Goal: Use online tool/utility: Utilize a website feature to perform a specific function

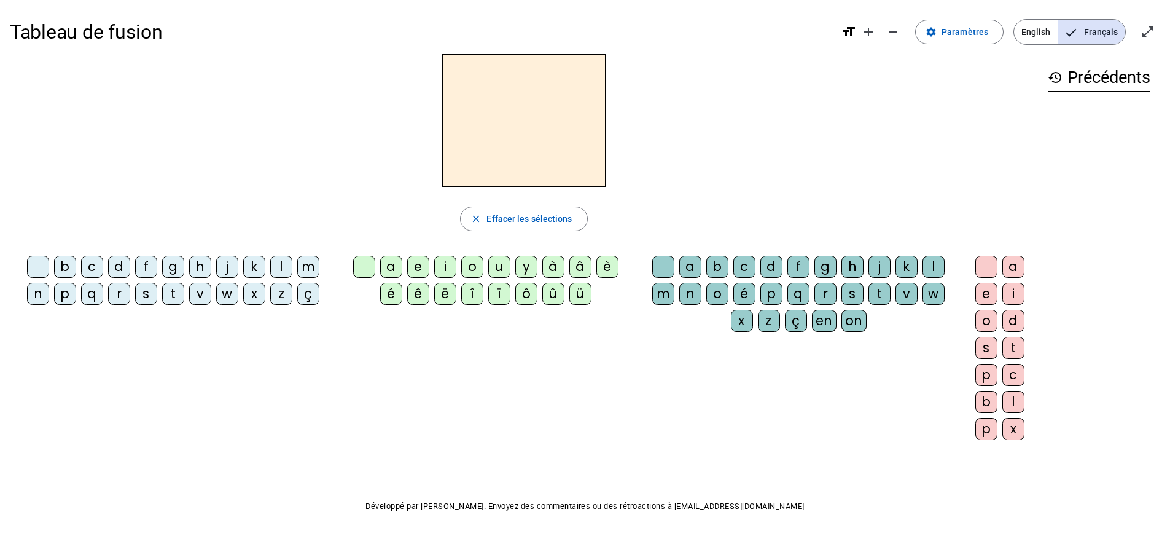
click at [114, 299] on div "r" at bounding box center [119, 294] width 22 height 22
click at [389, 264] on div "a" at bounding box center [391, 267] width 22 height 22
click at [703, 270] on div "g" at bounding box center [826, 267] width 22 height 22
click at [703, 299] on div "e" at bounding box center [987, 294] width 22 height 22
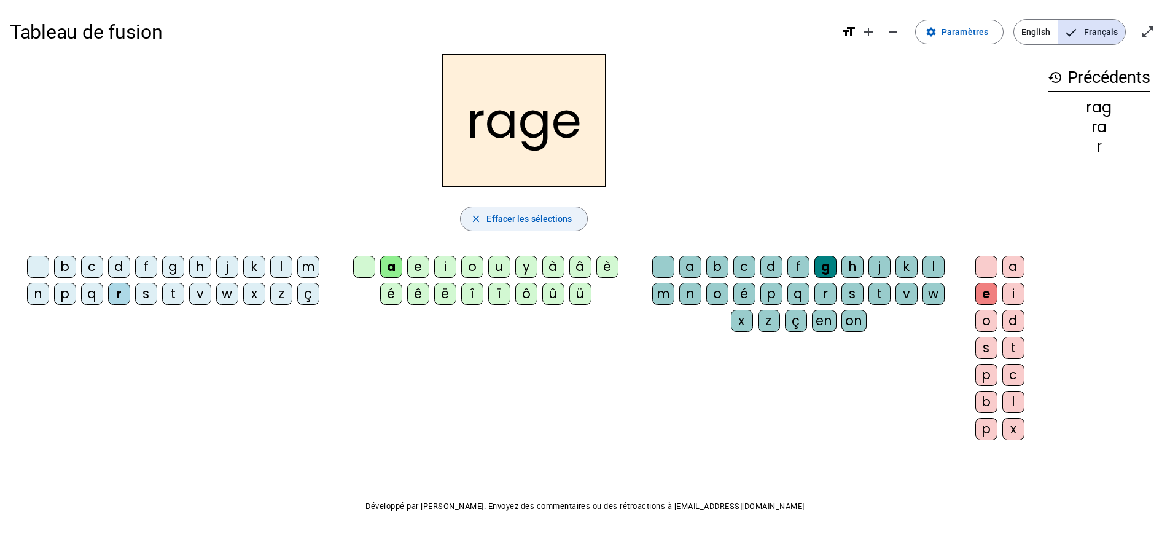
click at [538, 217] on span "Effacer les sélections" at bounding box center [529, 218] width 85 height 15
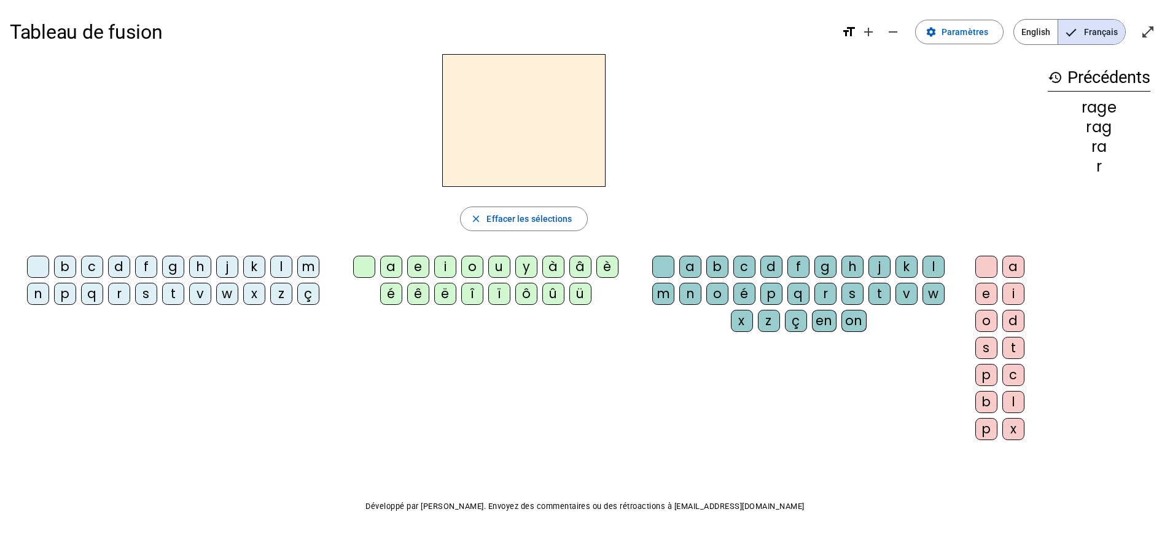
click at [117, 291] on div "r" at bounding box center [119, 294] width 22 height 22
click at [388, 271] on div "a" at bounding box center [391, 267] width 22 height 22
click at [703, 296] on div "v" at bounding box center [907, 294] width 22 height 22
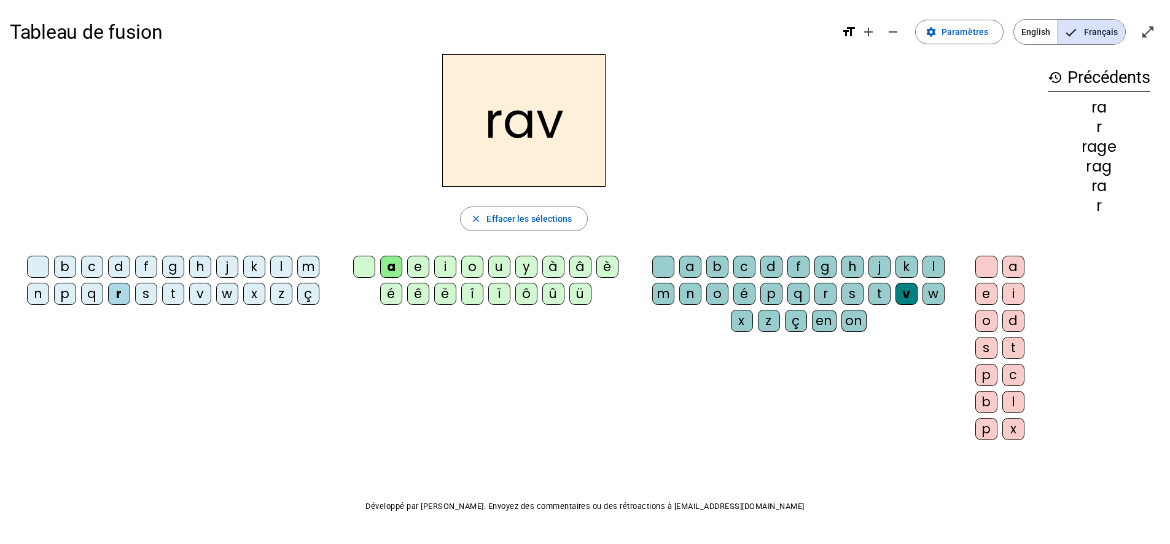
click at [703, 297] on div "e" at bounding box center [987, 294] width 22 height 22
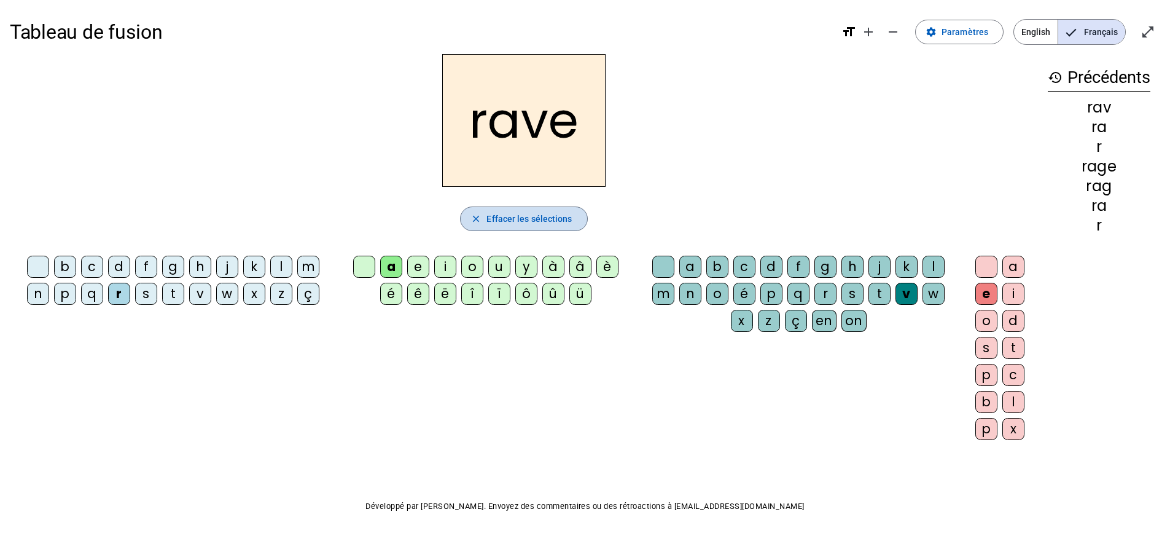
click at [554, 214] on span "Effacer les sélections" at bounding box center [529, 218] width 85 height 15
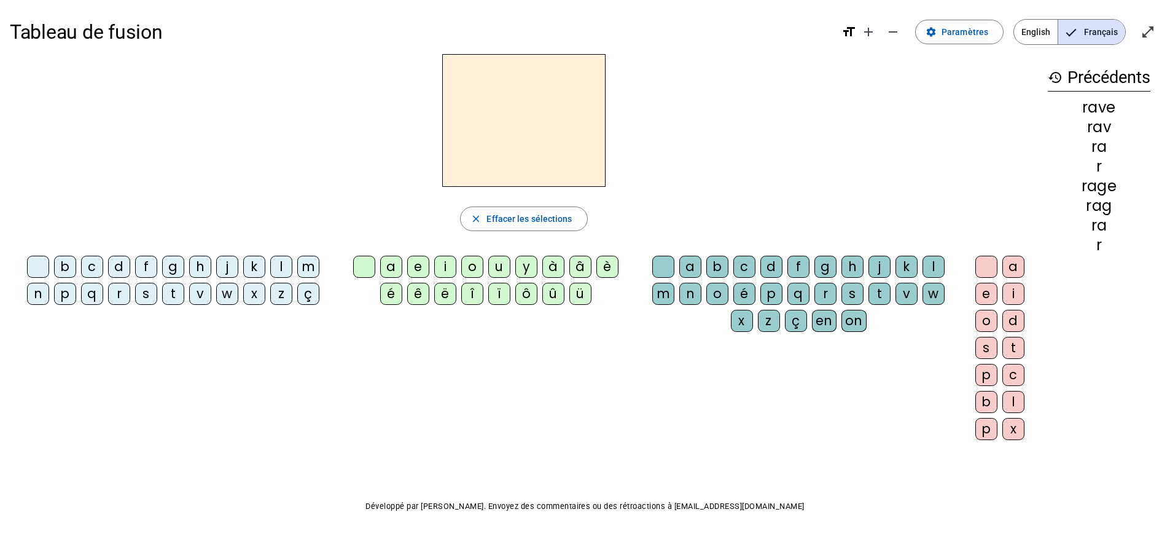
click at [57, 266] on div "b" at bounding box center [65, 267] width 22 height 22
click at [386, 270] on div "a" at bounding box center [391, 267] width 22 height 22
click at [703, 300] on div "v" at bounding box center [907, 294] width 22 height 22
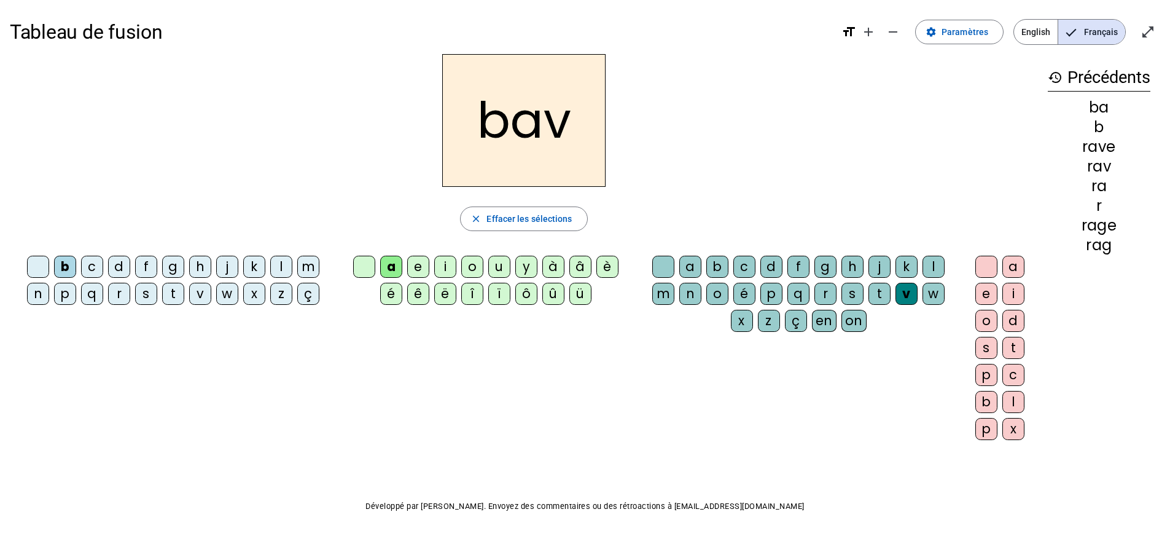
click at [703, 292] on div "e" at bounding box center [987, 294] width 22 height 22
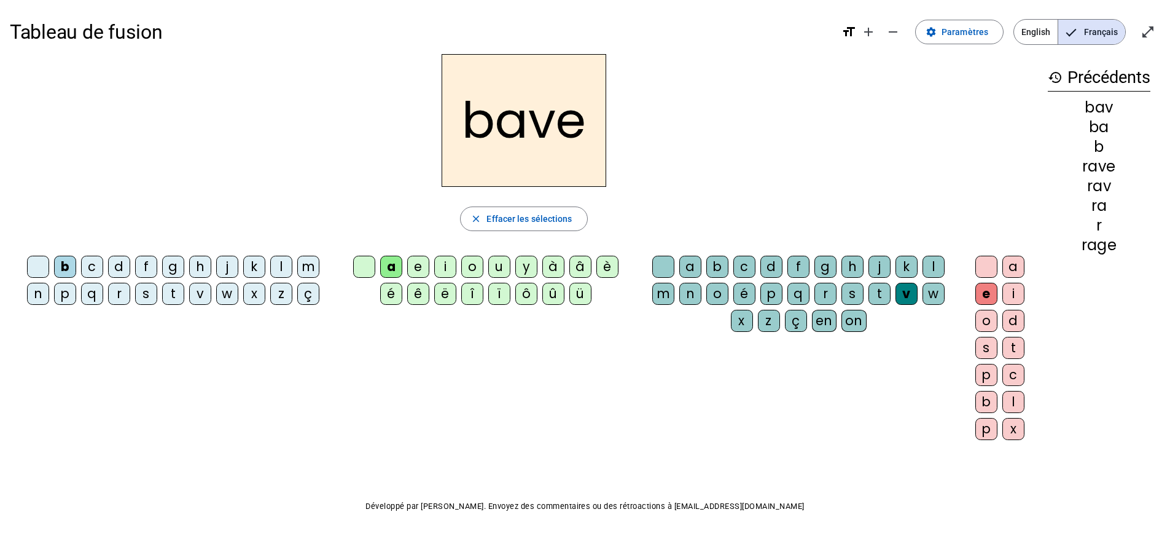
click at [167, 270] on div "g" at bounding box center [173, 267] width 22 height 22
click at [95, 268] on div "c" at bounding box center [92, 267] width 22 height 22
click at [703, 294] on div "p" at bounding box center [772, 294] width 22 height 22
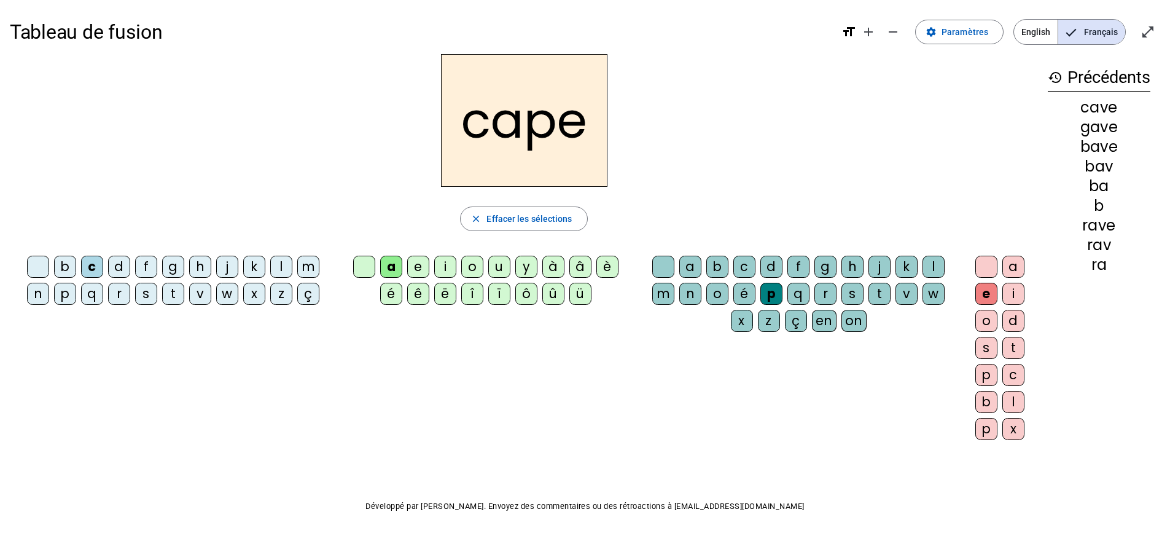
click at [703, 268] on div "g" at bounding box center [826, 267] width 22 height 22
click at [39, 294] on div "n" at bounding box center [38, 294] width 22 height 22
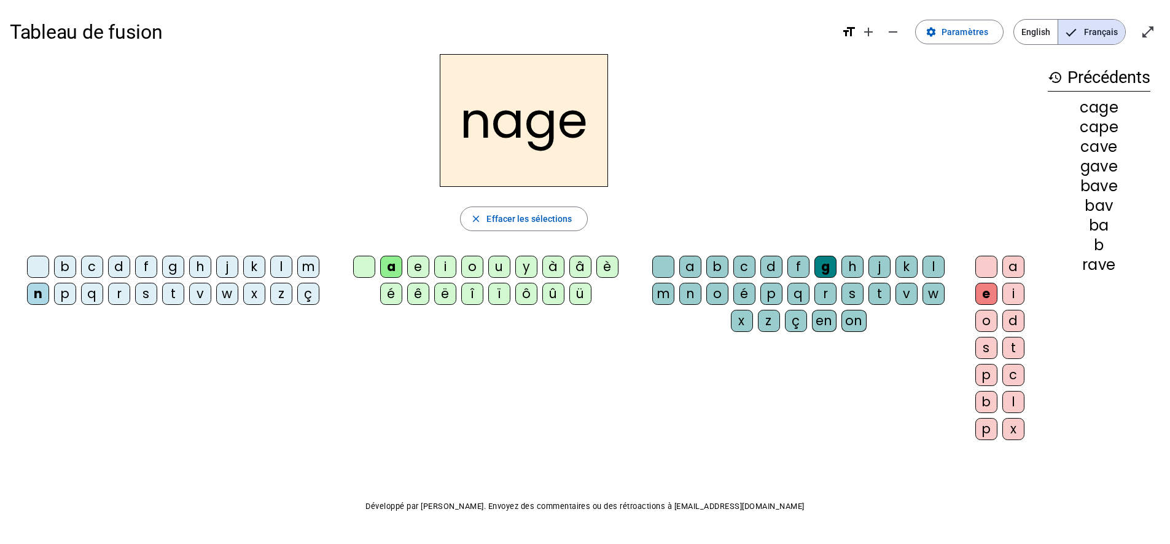
click at [62, 297] on div "p" at bounding box center [65, 294] width 22 height 22
click at [147, 295] on div "s" at bounding box center [146, 294] width 22 height 22
click at [703, 295] on div "p" at bounding box center [772, 294] width 22 height 22
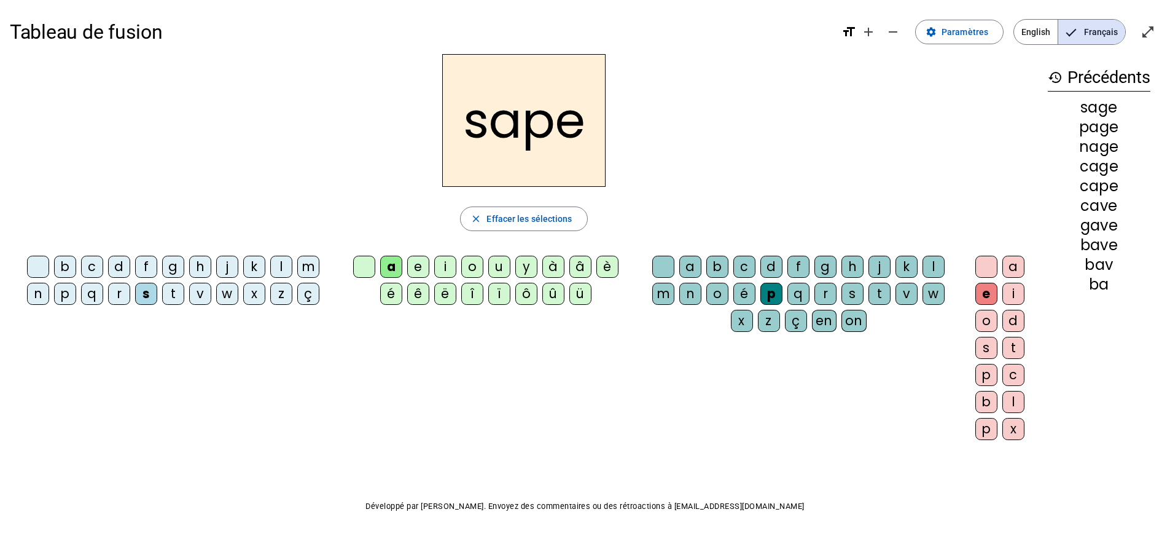
click at [173, 295] on div "t" at bounding box center [173, 294] width 22 height 22
